Goal: Task Accomplishment & Management: Manage account settings

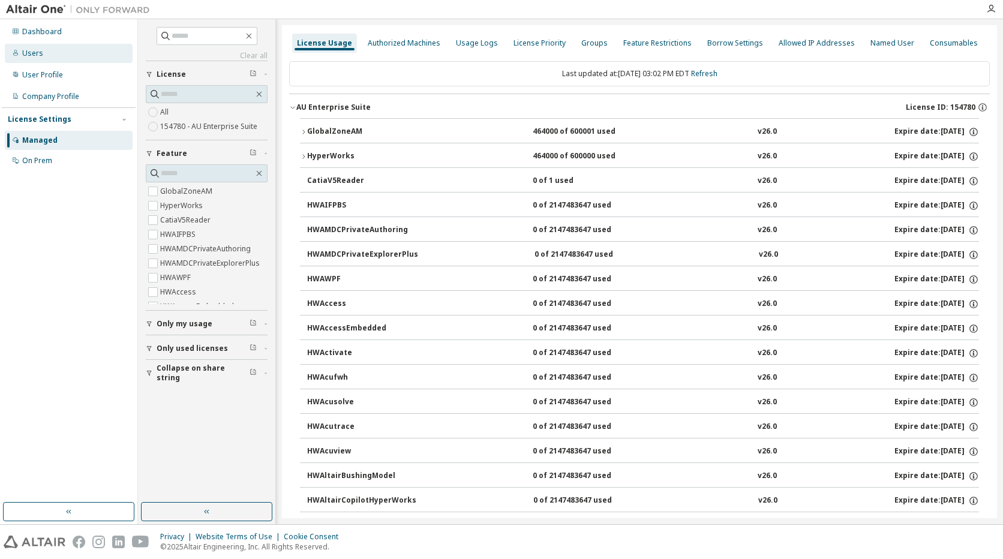
click at [35, 57] on div "Users" at bounding box center [32, 54] width 21 height 10
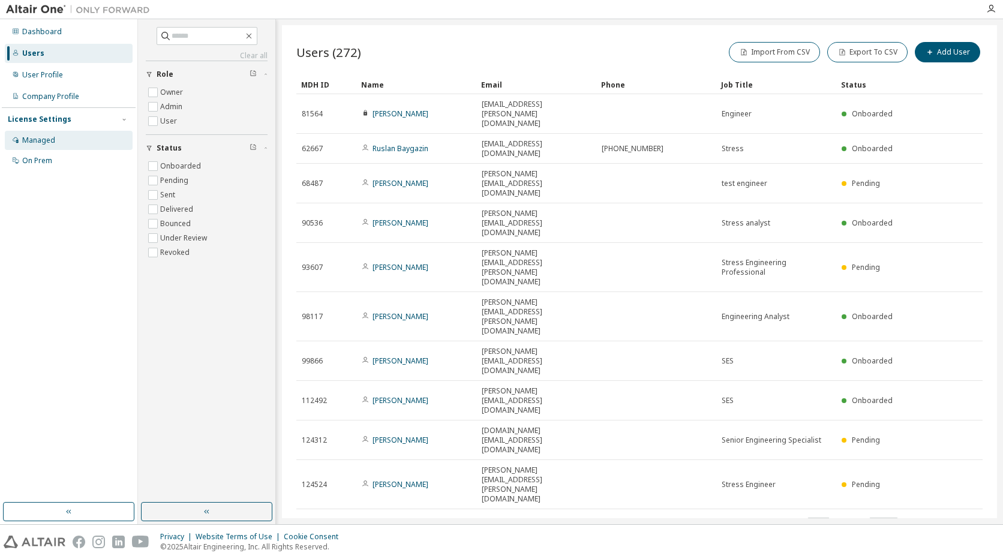
click at [40, 141] on div "Managed" at bounding box center [38, 141] width 33 height 10
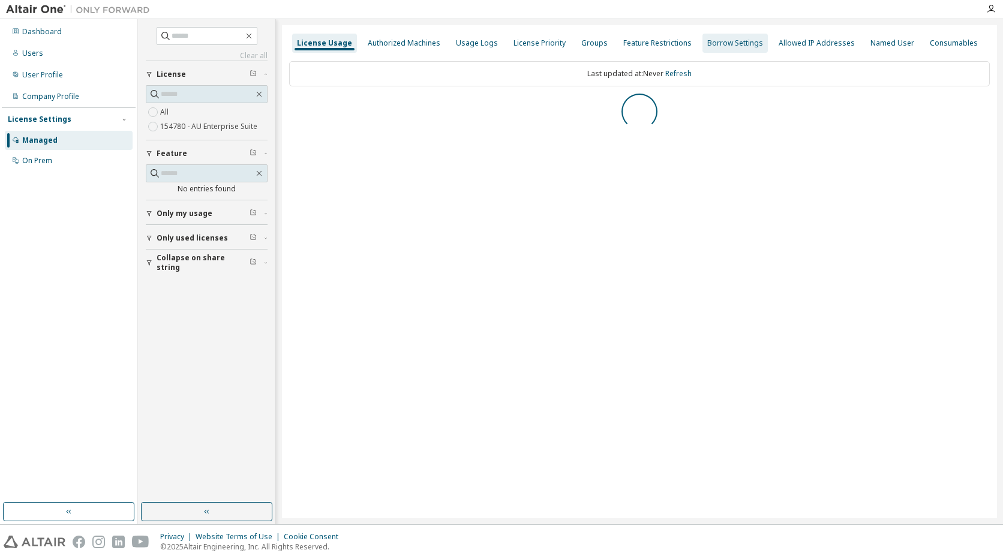
click at [724, 44] on div "Borrow Settings" at bounding box center [735, 43] width 56 height 10
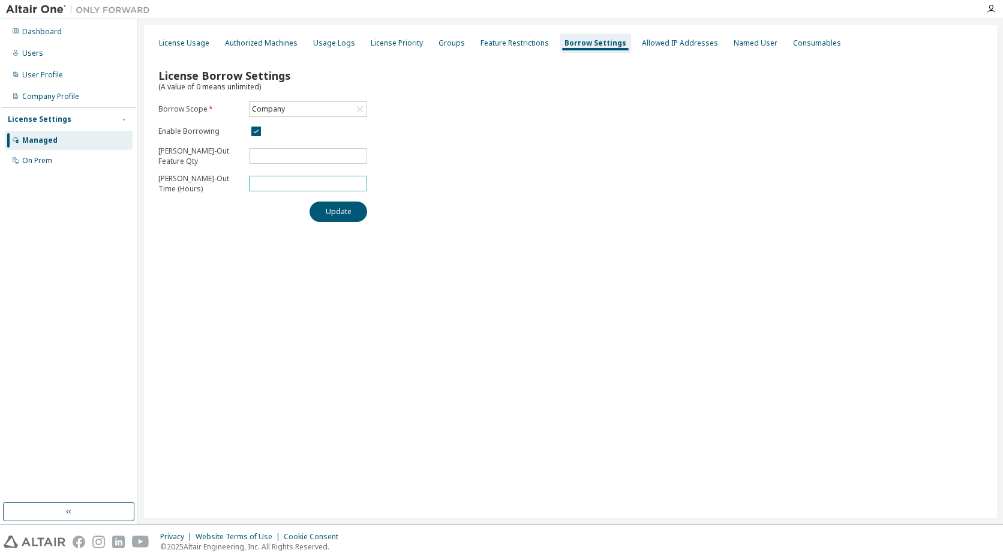
click at [291, 184] on input "***" at bounding box center [308, 184] width 112 height 10
click at [306, 184] on input "***" at bounding box center [308, 184] width 112 height 10
type input "***"
click at [309, 201] on button "Update" at bounding box center [338, 211] width 58 height 20
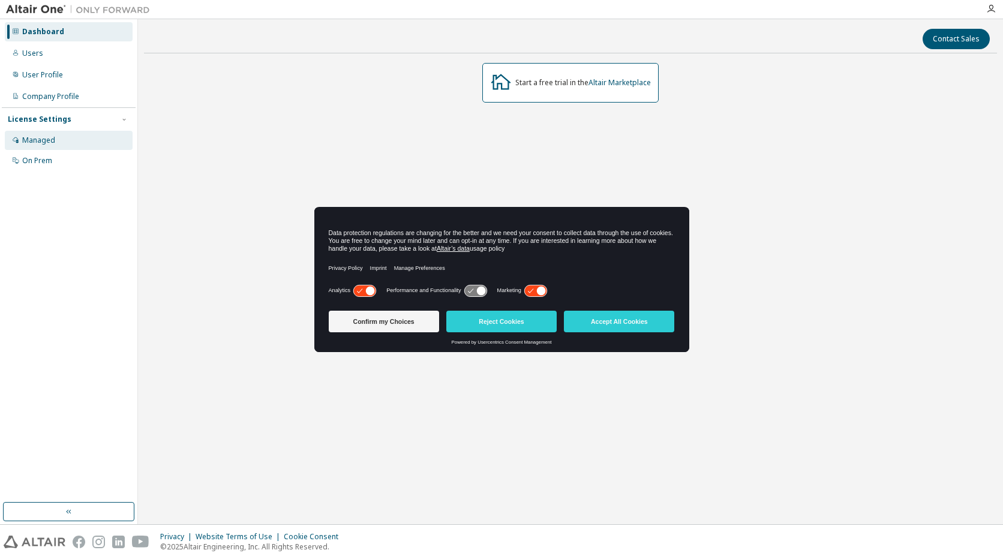
click at [30, 143] on div "Managed" at bounding box center [38, 141] width 33 height 10
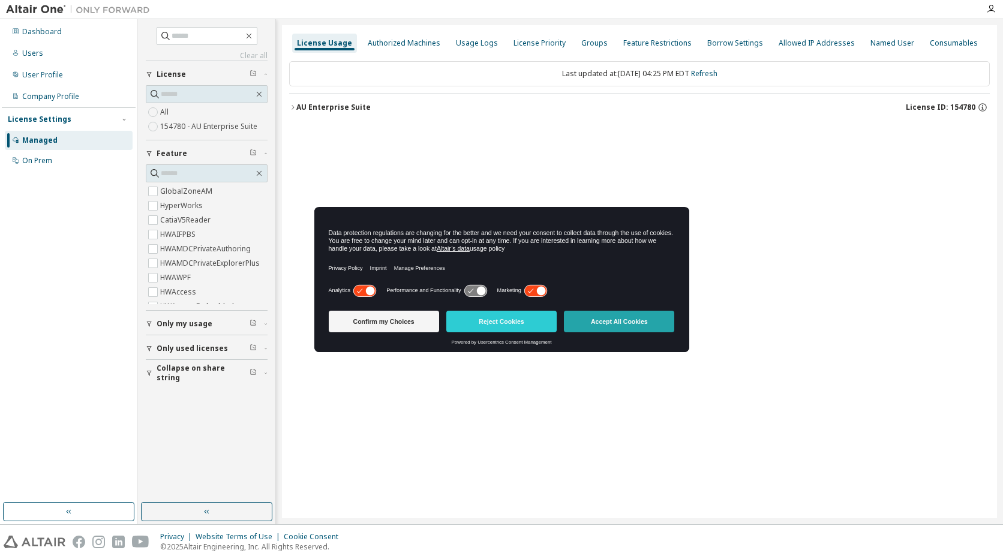
click at [610, 320] on button "Accept All Cookies" at bounding box center [619, 322] width 110 height 22
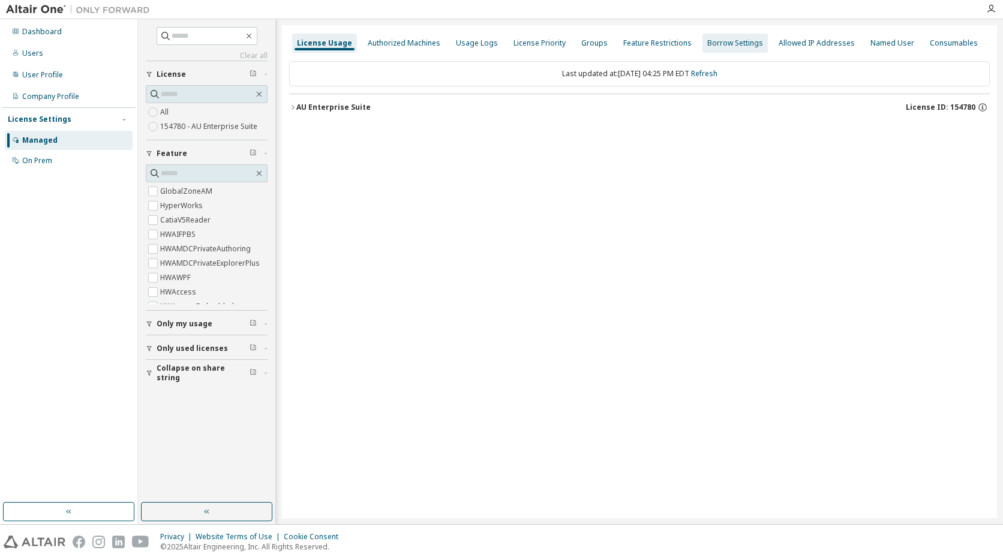
click at [718, 43] on div "Borrow Settings" at bounding box center [735, 43] width 56 height 10
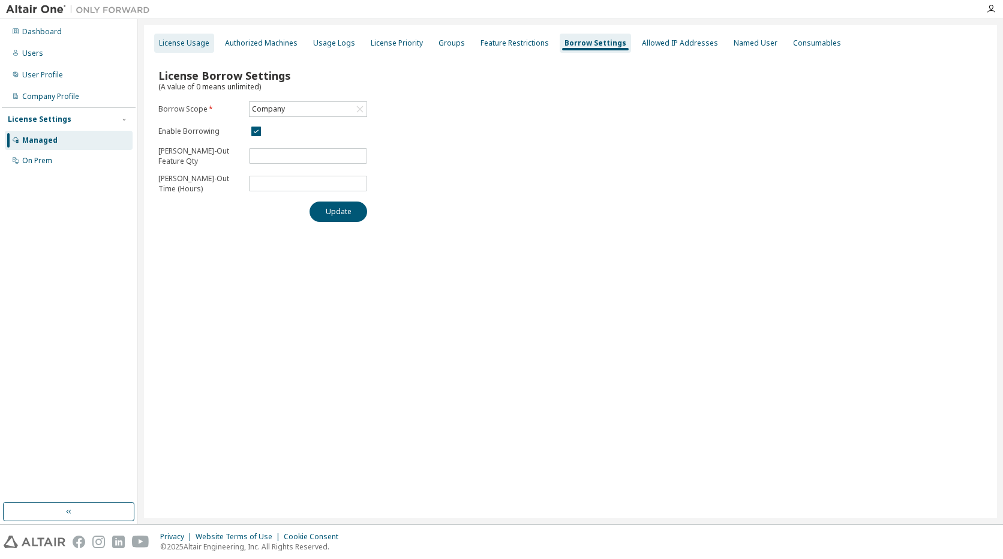
click at [185, 40] on div "License Usage" at bounding box center [184, 43] width 50 height 10
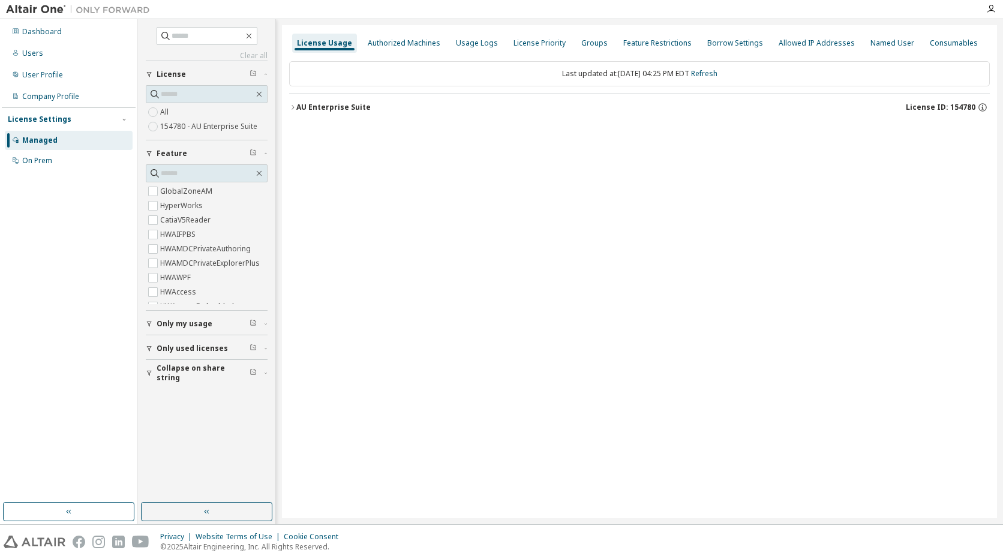
click at [291, 106] on icon "button" at bounding box center [292, 107] width 7 height 7
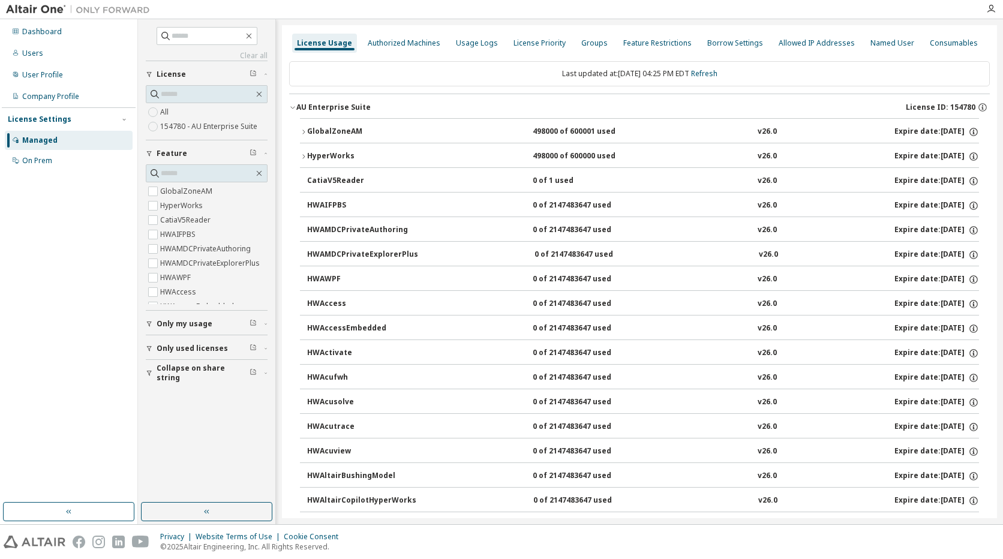
click at [303, 132] on icon "button" at bounding box center [303, 131] width 7 height 7
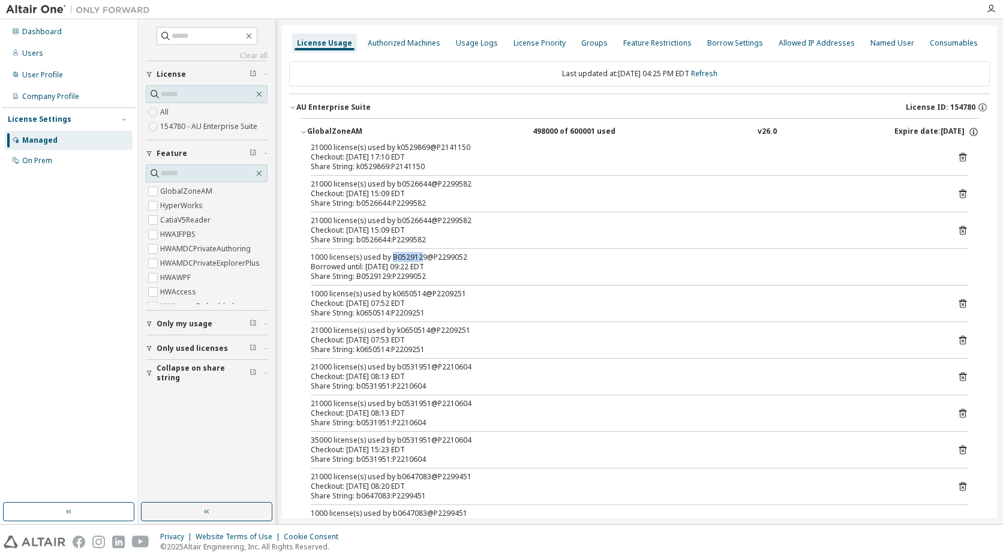
drag, startPoint x: 389, startPoint y: 257, endPoint x: 420, endPoint y: 259, distance: 30.7
click at [420, 259] on div "1000 license(s) used by B0529129@P2299052" at bounding box center [625, 257] width 628 height 10
click at [302, 134] on icon "button" at bounding box center [303, 131] width 7 height 7
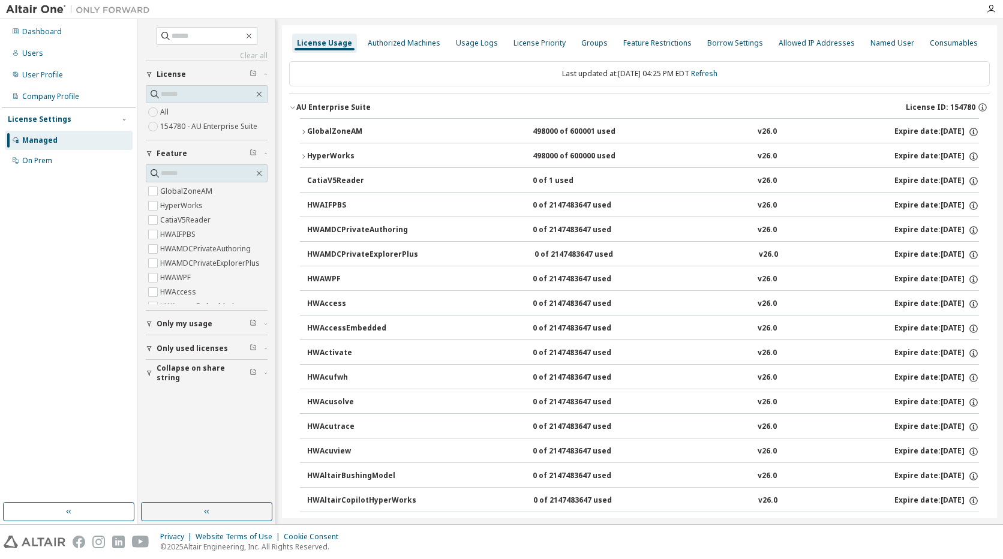
click at [300, 157] on icon "button" at bounding box center [303, 156] width 7 height 7
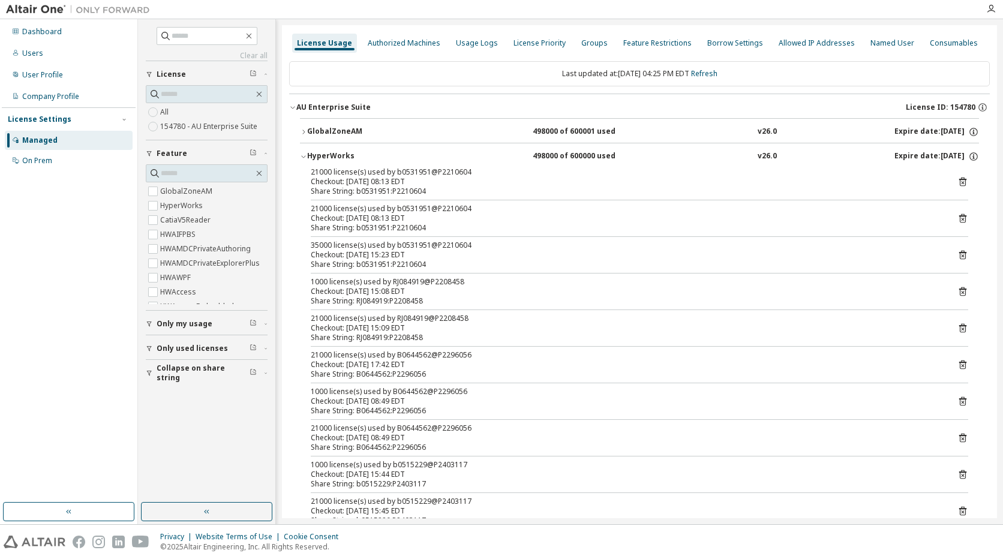
click at [302, 155] on icon "button" at bounding box center [303, 156] width 7 height 7
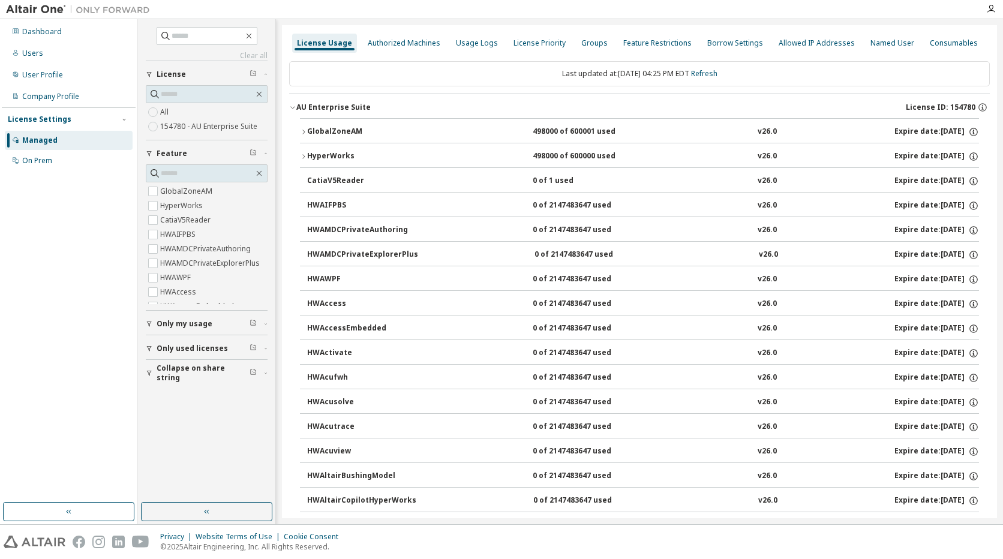
click at [303, 131] on icon "button" at bounding box center [303, 131] width 7 height 7
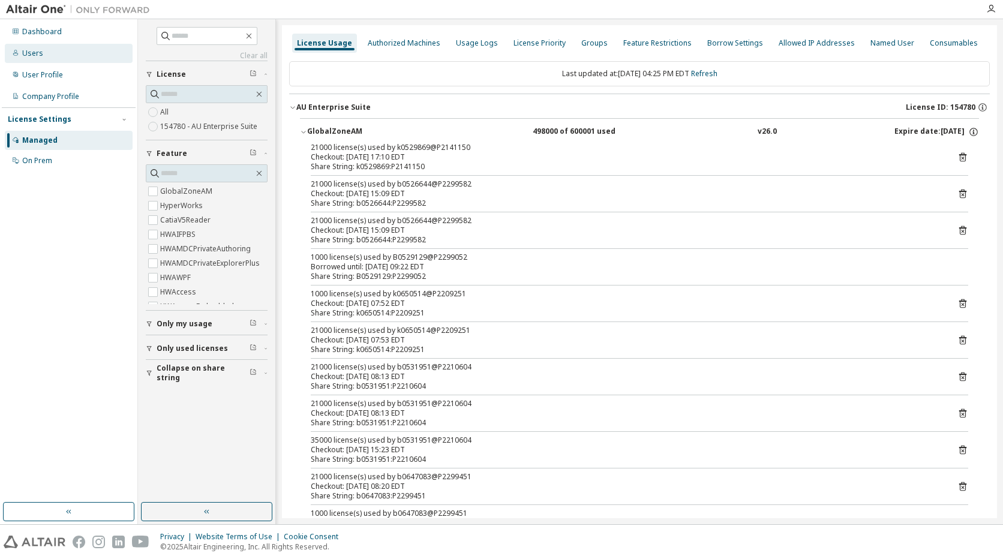
click at [34, 55] on div "Users" at bounding box center [32, 54] width 21 height 10
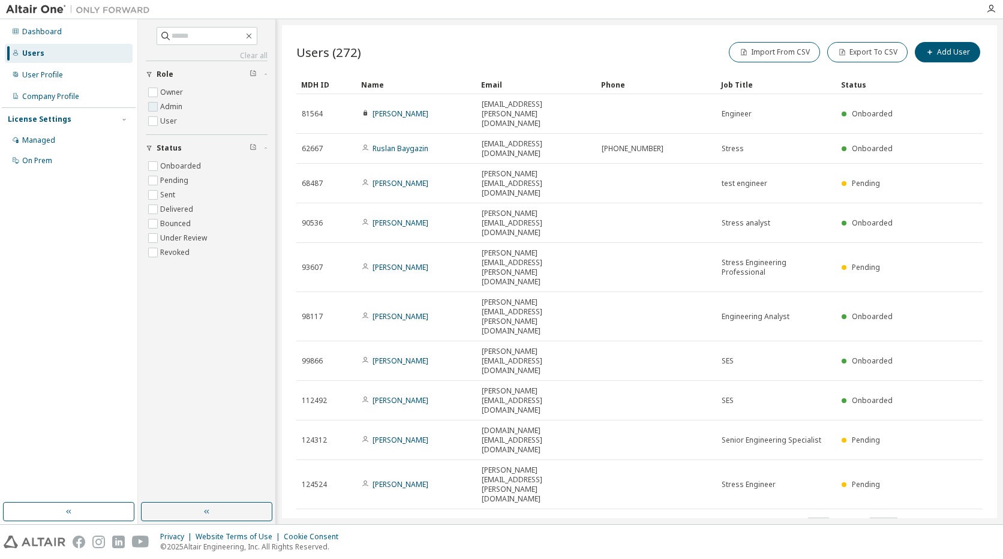
click at [172, 107] on label "Admin" at bounding box center [172, 107] width 25 height 14
click at [43, 137] on div "Managed" at bounding box center [38, 141] width 33 height 10
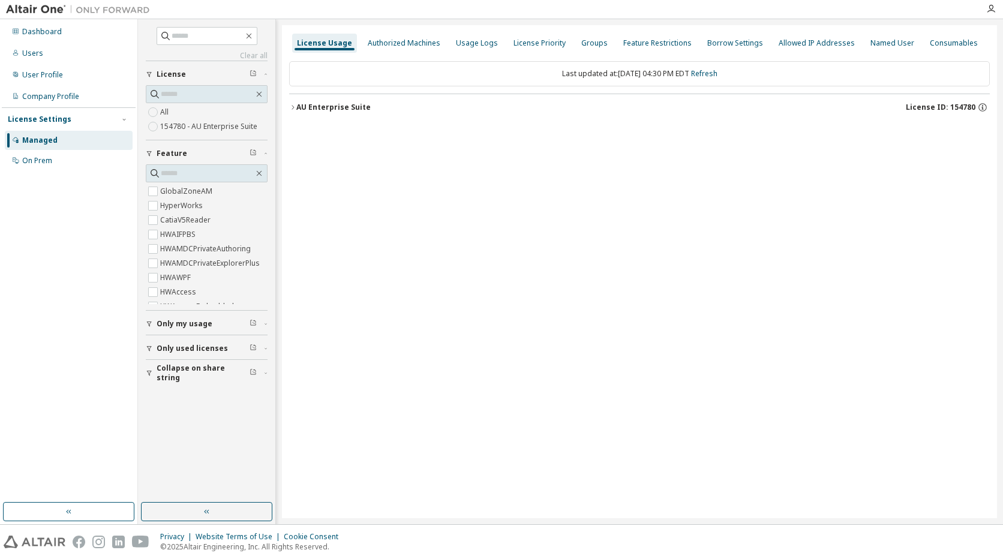
click at [291, 108] on icon "button" at bounding box center [292, 107] width 7 height 7
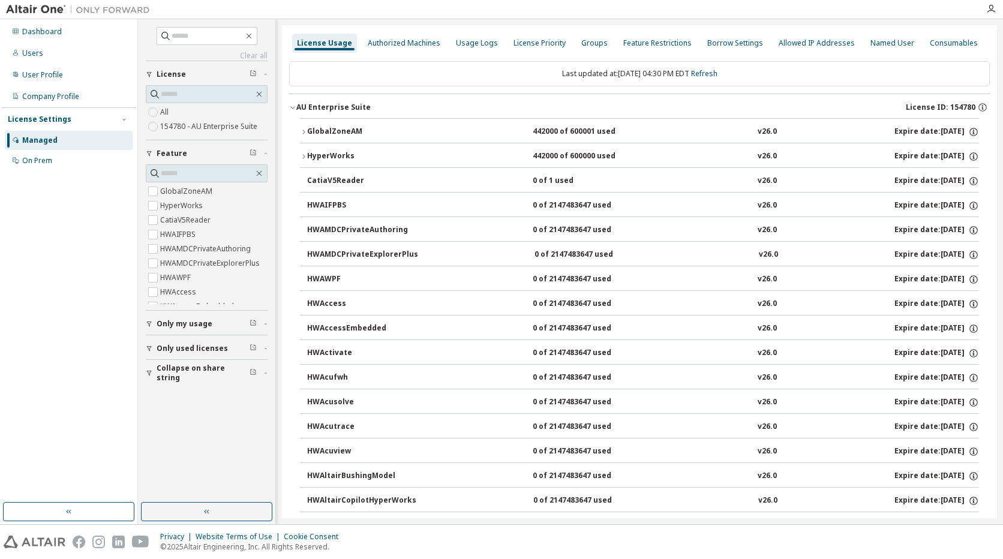
click at [302, 133] on icon "button" at bounding box center [303, 131] width 7 height 7
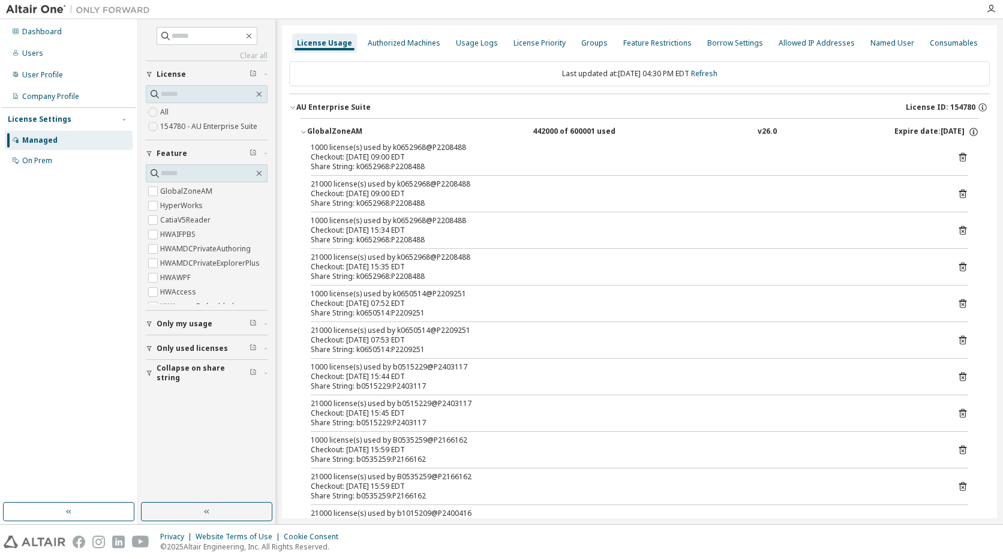
scroll to position [837, 0]
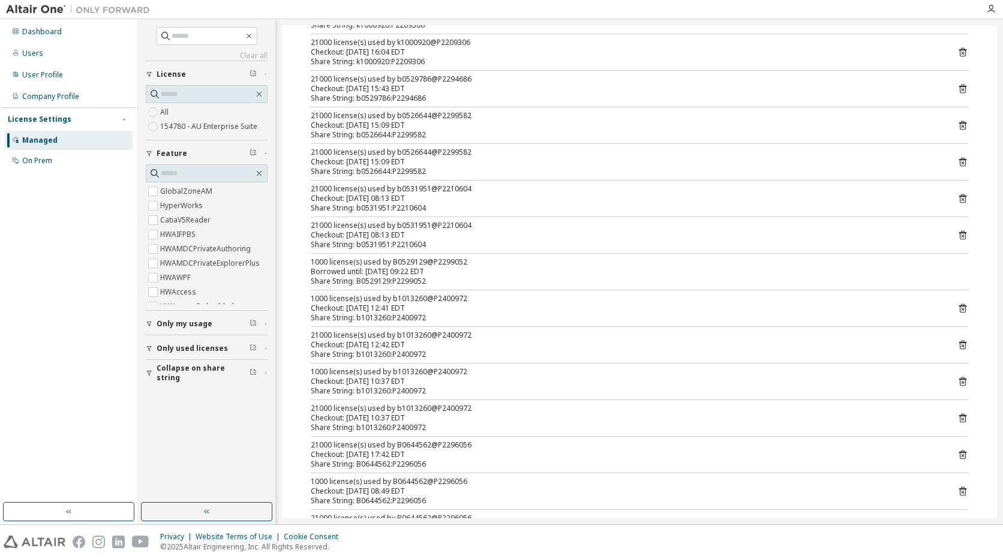
drag, startPoint x: 916, startPoint y: 264, endPoint x: 959, endPoint y: 269, distance: 42.8
click at [919, 264] on div "1000 license(s) used by B0529129@P2299052" at bounding box center [625, 262] width 628 height 10
click at [384, 278] on div "Share String: B0529129:P2299052" at bounding box center [625, 281] width 628 height 10
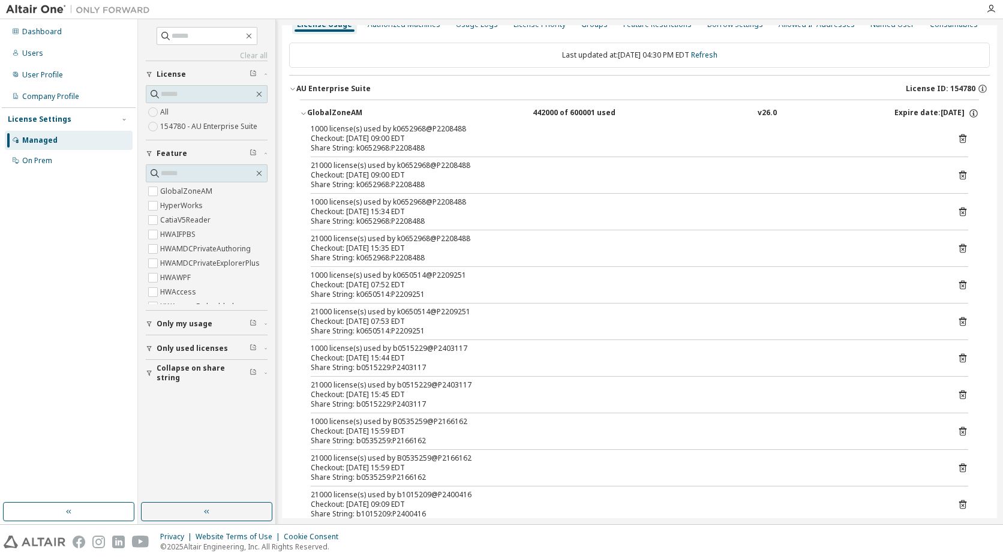
scroll to position [0, 0]
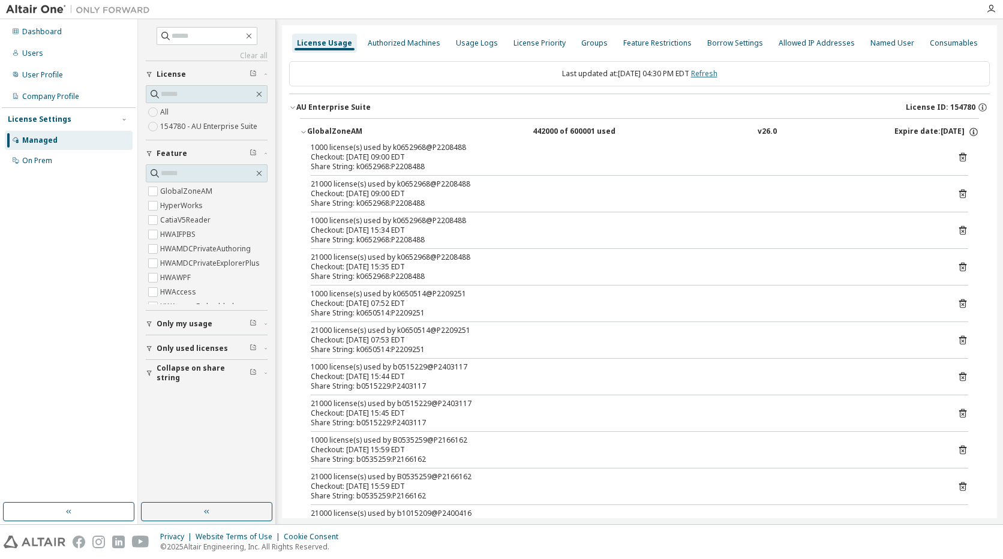
click at [717, 74] on link "Refresh" at bounding box center [704, 73] width 26 height 10
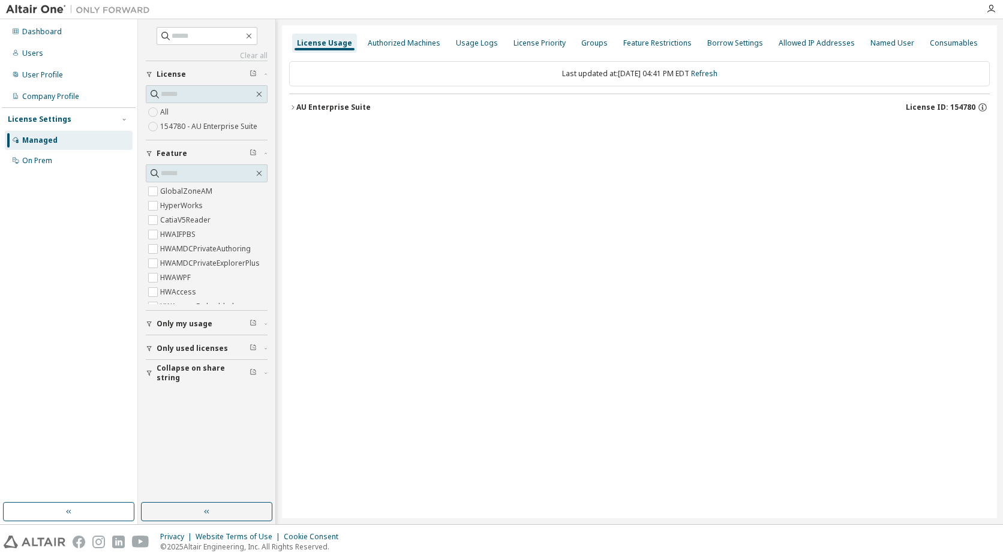
click at [293, 106] on icon "button" at bounding box center [292, 107] width 2 height 4
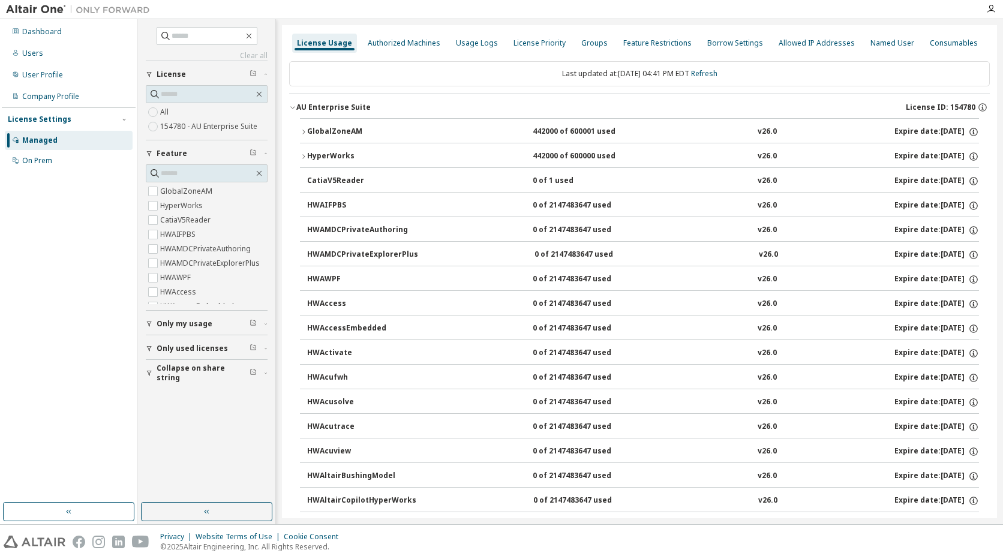
click at [301, 131] on icon "button" at bounding box center [303, 131] width 7 height 7
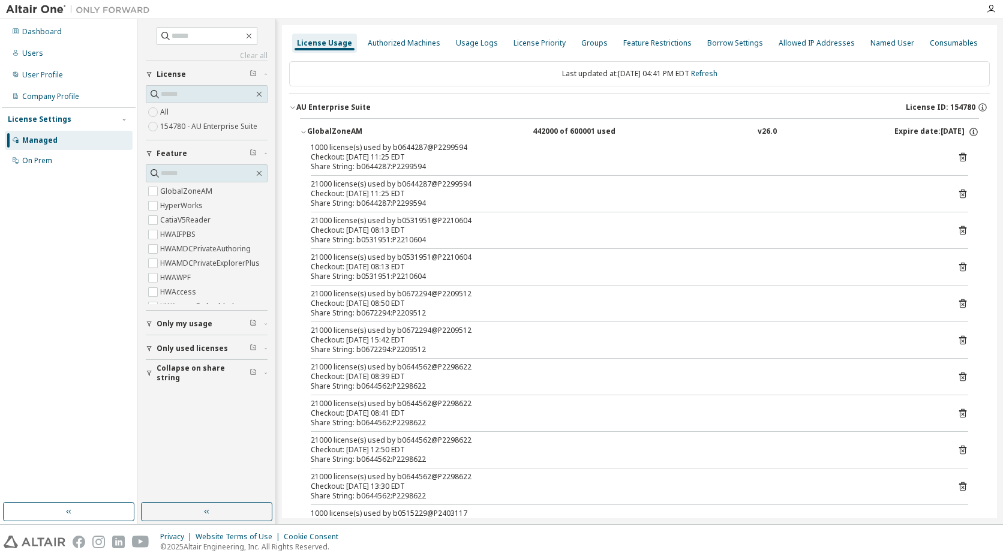
scroll to position [1312, 0]
